Goal: Find specific page/section: Find specific page/section

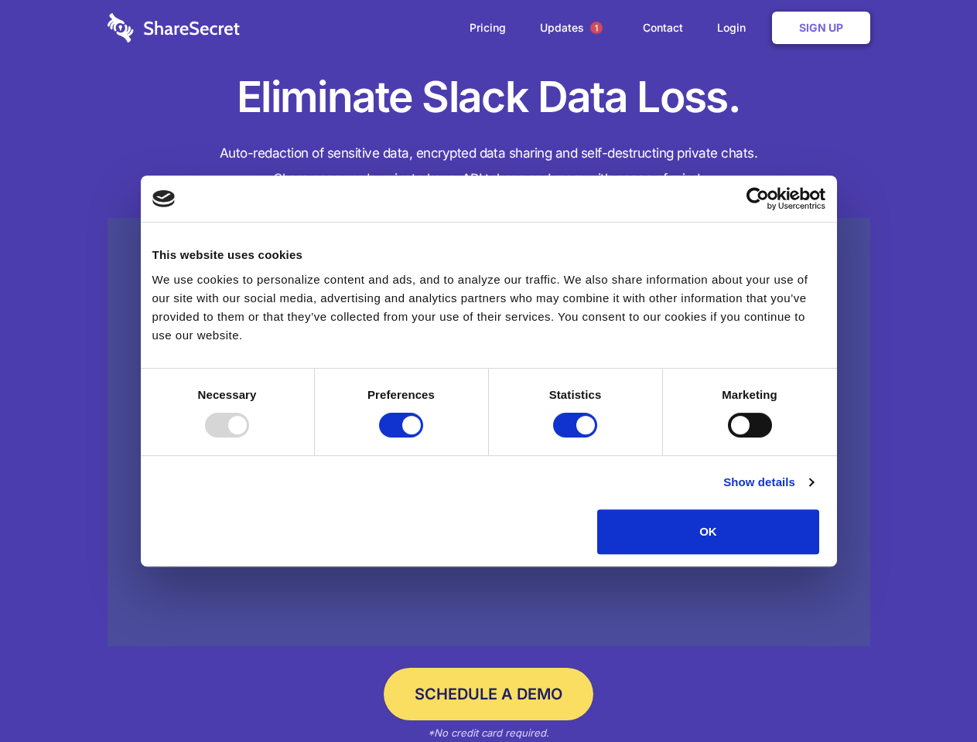
click at [249, 438] on div at bounding box center [227, 425] width 44 height 25
click at [423, 438] on input "Preferences" at bounding box center [401, 425] width 44 height 25
checkbox input "false"
click at [577, 438] on input "Statistics" at bounding box center [575, 425] width 44 height 25
checkbox input "false"
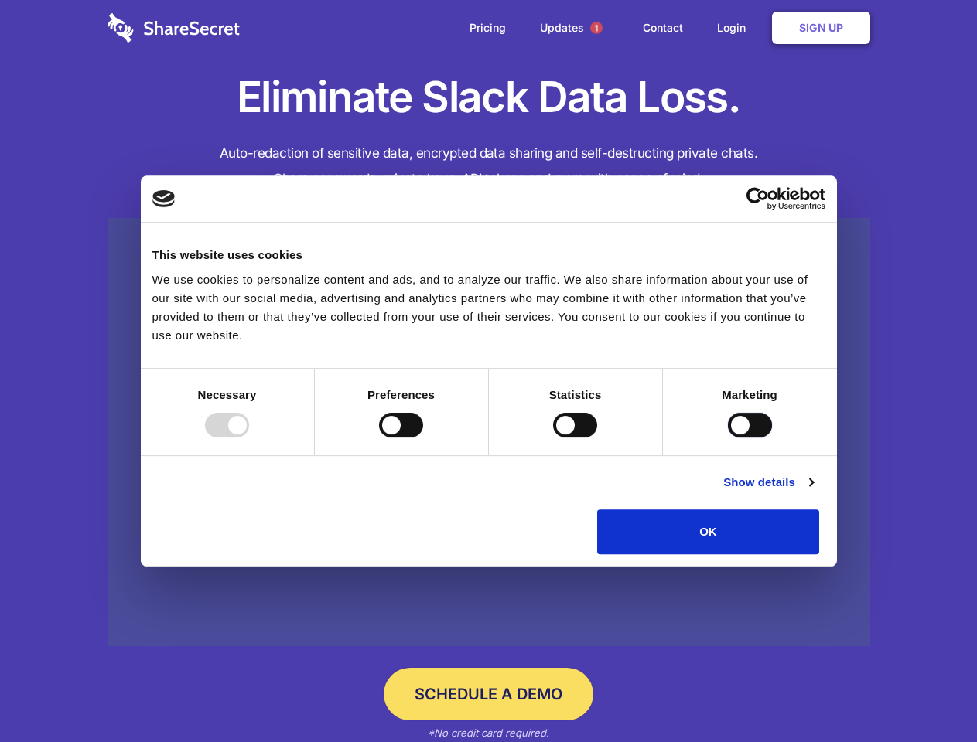
click at [728, 438] on input "Marketing" at bounding box center [750, 425] width 44 height 25
checkbox input "true"
click at [813, 492] on link "Show details" at bounding box center [768, 482] width 90 height 19
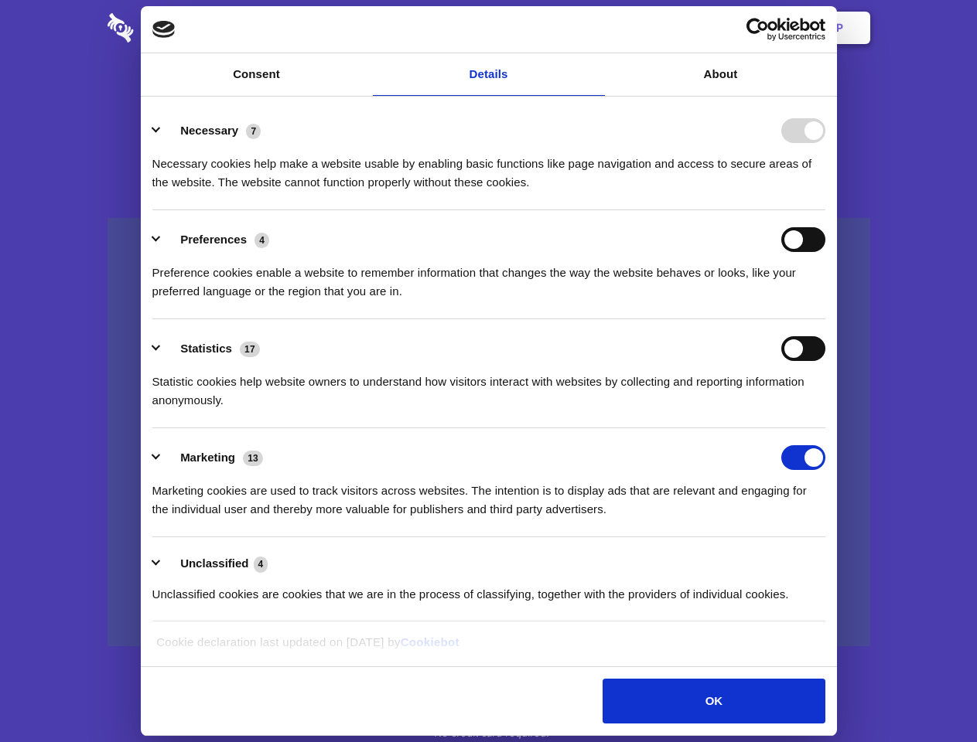
click at [825, 192] on div "Necessary cookies help make a website usable by enabling basic functions like p…" at bounding box center [488, 167] width 673 height 49
click at [596, 28] on span "1" at bounding box center [596, 28] width 12 height 12
